Goal: Task Accomplishment & Management: Complete application form

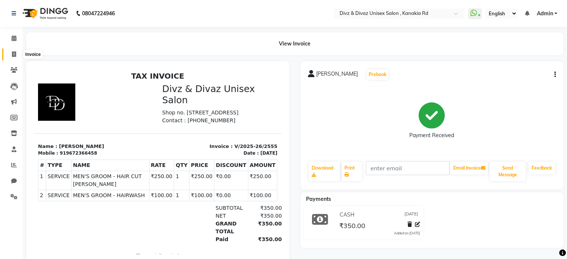
click at [13, 52] on icon at bounding box center [14, 54] width 4 height 6
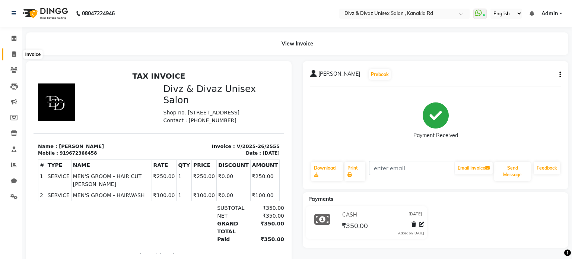
select select "7588"
select select "service"
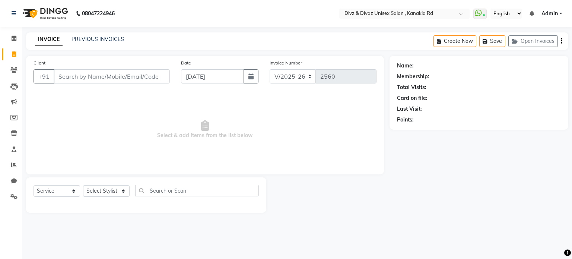
click at [75, 75] on input "Client" at bounding box center [112, 76] width 116 height 14
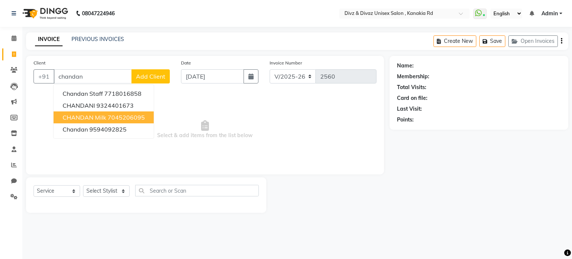
click at [110, 115] on ngb-highlight "7045206095" at bounding box center [126, 117] width 37 height 7
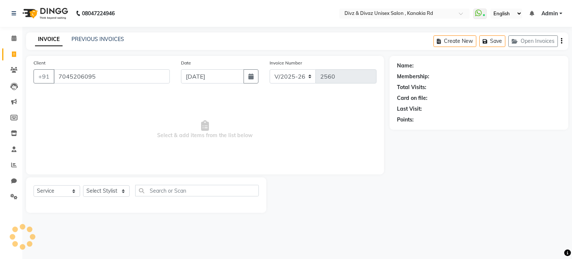
type input "7045206095"
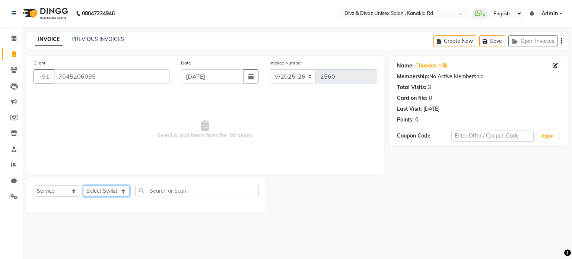
click at [112, 190] on select "Select Stylist [PERSON_NAME] Kailash Prem [PERSON_NAME]" at bounding box center [106, 191] width 47 height 12
select select "67195"
click at [83, 186] on select "Select Stylist [PERSON_NAME] Kailash Prem [PERSON_NAME]" at bounding box center [106, 191] width 47 height 12
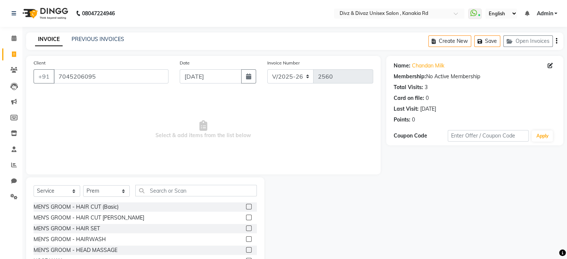
click at [246, 218] on label at bounding box center [249, 218] width 6 height 6
click at [246, 218] on input "checkbox" at bounding box center [248, 217] width 5 height 5
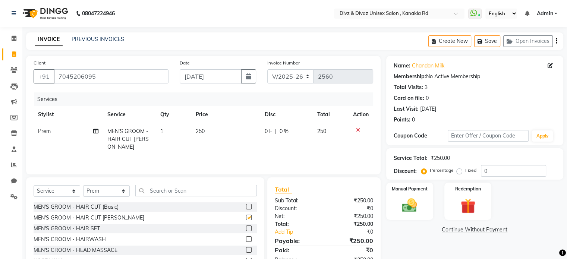
checkbox input "false"
click at [207, 131] on td "250" at bounding box center [225, 139] width 69 height 32
select select "67195"
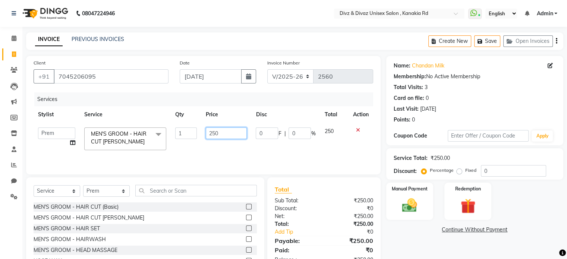
click at [219, 131] on input "250" at bounding box center [226, 133] width 41 height 12
type input "230"
click at [326, 130] on td "250" at bounding box center [334, 139] width 28 height 32
select select "67195"
click at [413, 194] on div "Manual Payment" at bounding box center [409, 201] width 49 height 38
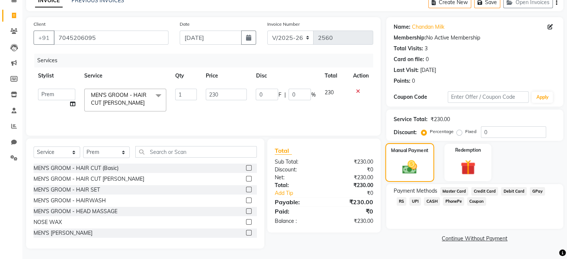
scroll to position [39, 0]
click at [424, 199] on span "CASH" at bounding box center [432, 200] width 16 height 9
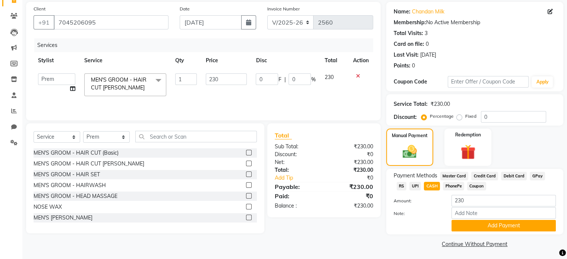
scroll to position [57, 0]
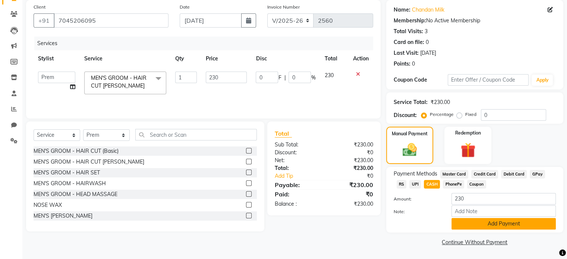
click at [494, 224] on button "Add Payment" at bounding box center [503, 224] width 104 height 12
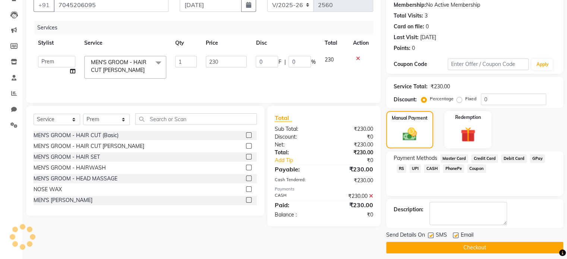
scroll to position [76, 0]
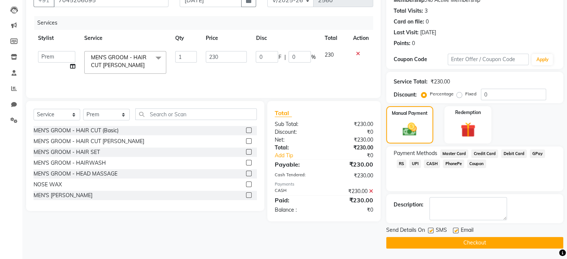
click at [494, 240] on button "Checkout" at bounding box center [474, 243] width 177 height 12
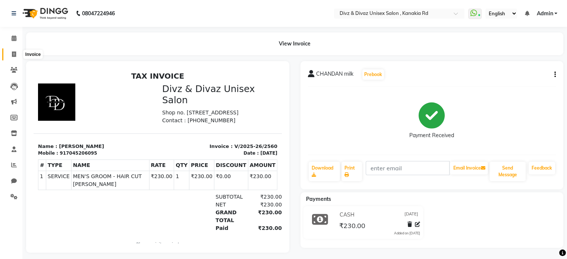
click at [12, 56] on icon at bounding box center [14, 54] width 4 height 6
select select "service"
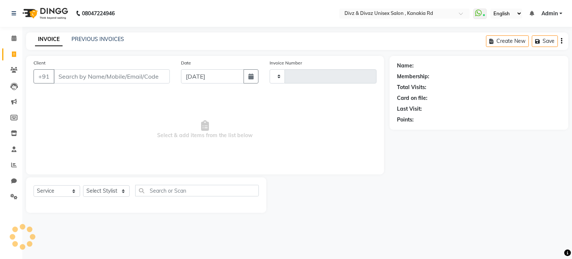
type input "2562"
select select "7588"
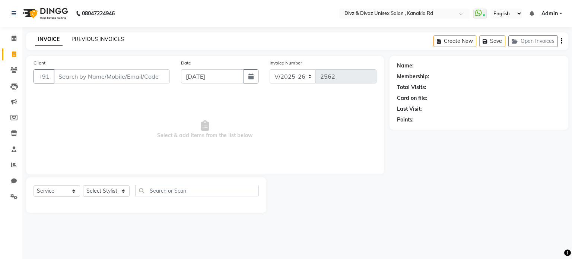
click at [90, 39] on link "PREVIOUS INVOICES" at bounding box center [98, 39] width 53 height 7
select select "7588"
select select "service"
click at [111, 39] on link "PREVIOUS INVOICES" at bounding box center [98, 39] width 53 height 7
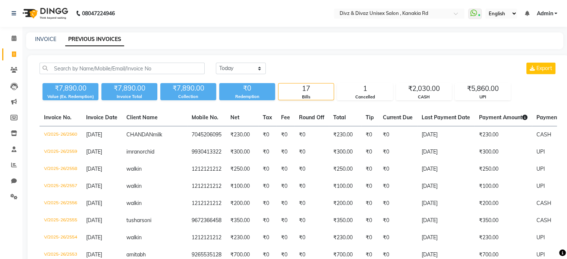
click at [44, 44] on div "INVOICE PREVIOUS INVOICES" at bounding box center [294, 40] width 537 height 17
click at [48, 38] on link "INVOICE" at bounding box center [45, 39] width 21 height 7
select select "service"
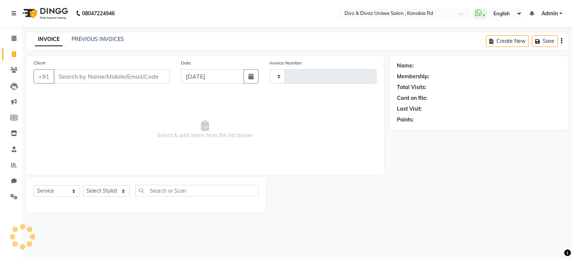
type input "2561"
select select "7588"
click at [73, 75] on input "Client" at bounding box center [112, 76] width 116 height 14
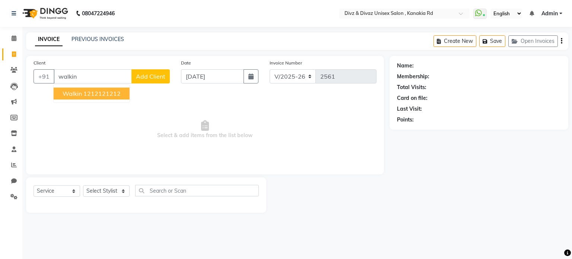
click at [82, 94] on button "walkin 1212121212" at bounding box center [92, 94] width 76 height 12
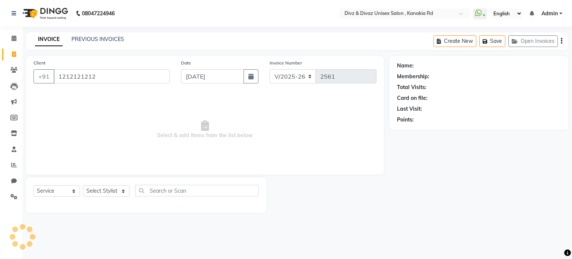
type input "1212121212"
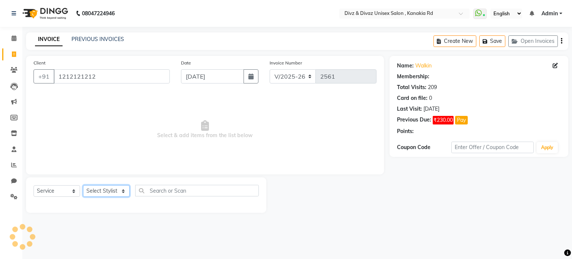
click at [105, 190] on select "Select Stylist [PERSON_NAME] Kailash Prem [PERSON_NAME]" at bounding box center [106, 191] width 47 height 12
select select "67339"
click at [83, 186] on select "Select Stylist [PERSON_NAME] Kailash Prem [PERSON_NAME]" at bounding box center [106, 191] width 47 height 12
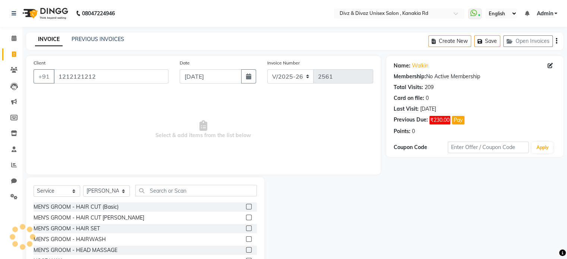
click at [246, 206] on label at bounding box center [249, 207] width 6 height 6
click at [246, 206] on input "checkbox" at bounding box center [248, 207] width 5 height 5
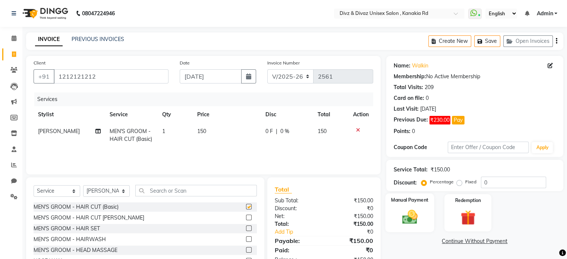
checkbox input "false"
click at [407, 206] on div "Manual Payment" at bounding box center [409, 212] width 49 height 38
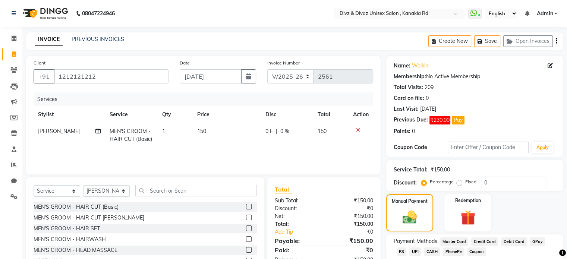
click at [409, 250] on span "UPI" at bounding box center [415, 251] width 12 height 9
drag, startPoint x: 403, startPoint y: 250, endPoint x: 440, endPoint y: 228, distance: 43.1
click at [440, 228] on div "Name: Walkin Membership: No Active Membership Total Visits: 209 Card on file: 0…" at bounding box center [477, 185] width 183 height 259
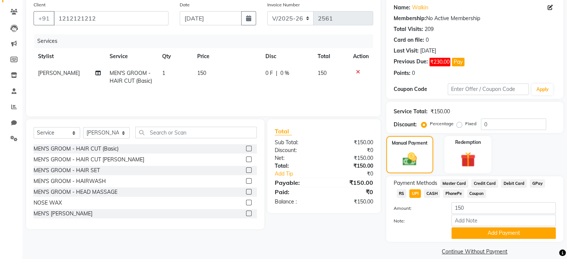
scroll to position [60, 0]
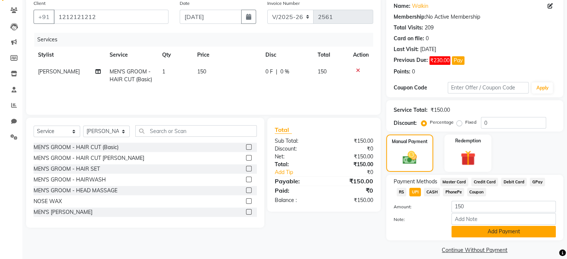
click at [479, 229] on button "Add Payment" at bounding box center [503, 232] width 104 height 12
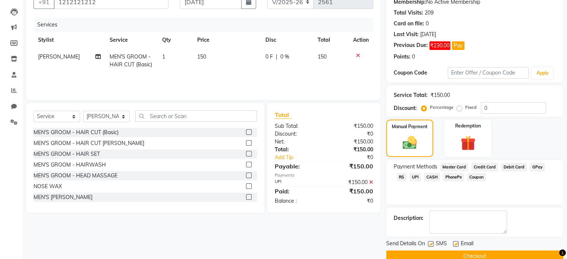
scroll to position [88, 0]
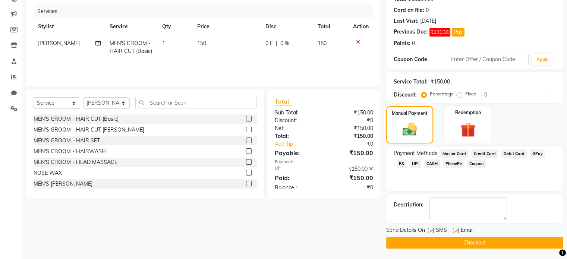
click at [489, 242] on button "Checkout" at bounding box center [474, 243] width 177 height 12
